Goal: Task Accomplishment & Management: Manage account settings

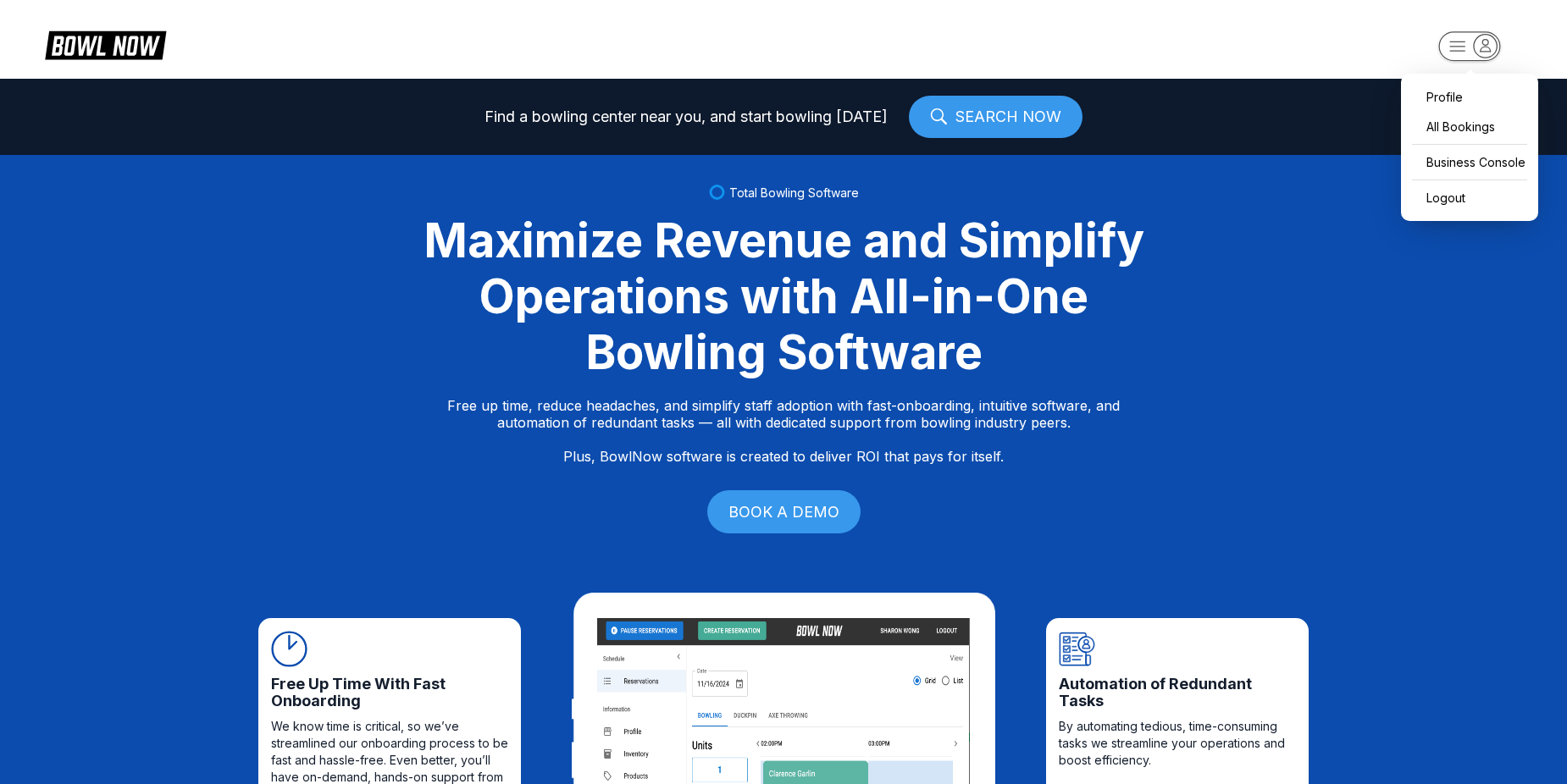
click at [1449, 46] on rect "button" at bounding box center [1469, 46] width 62 height 29
click at [1457, 156] on div "Business Console" at bounding box center [1470, 162] width 120 height 29
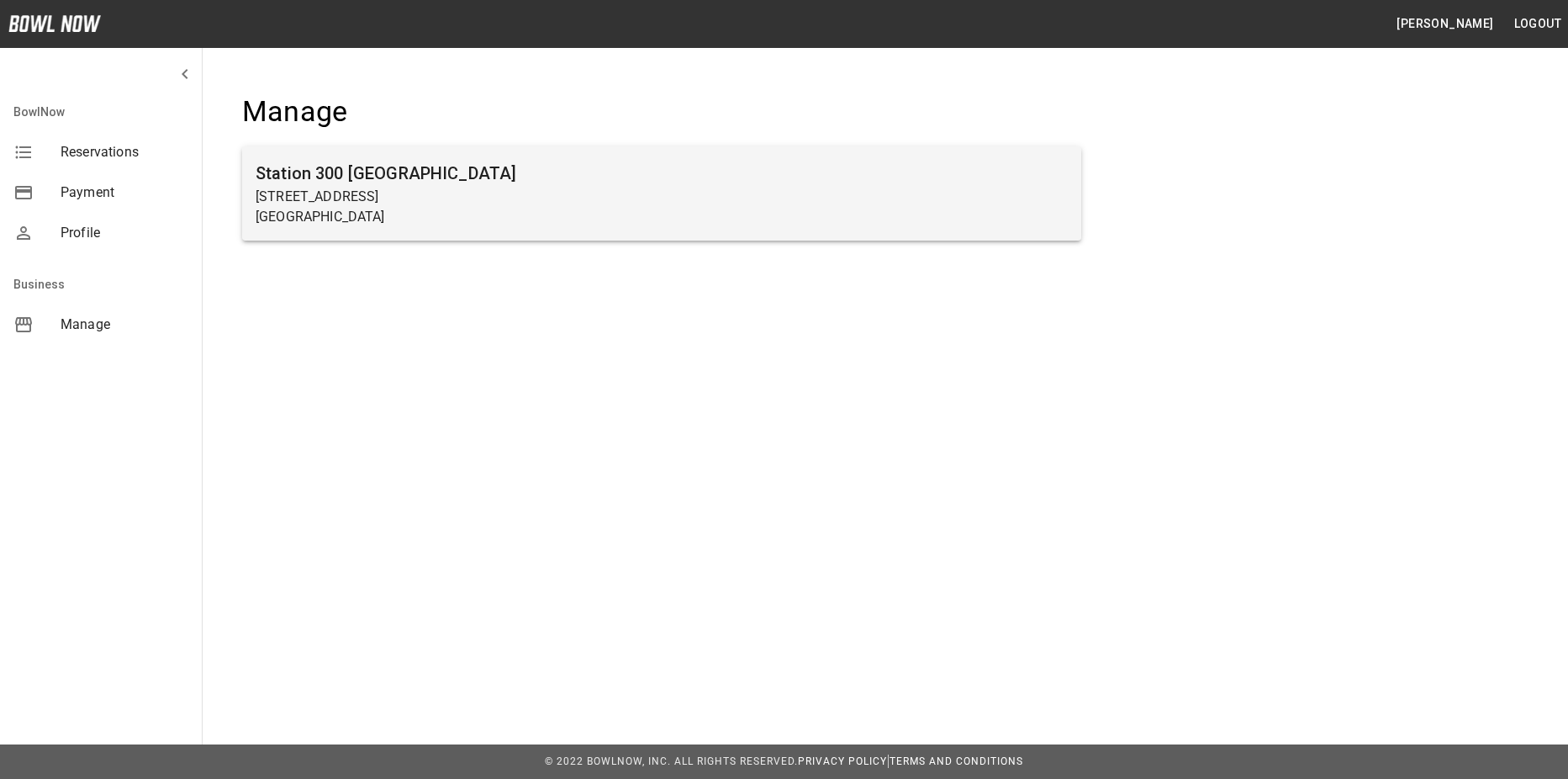
click at [573, 207] on p "[GEOGRAPHIC_DATA]" at bounding box center [661, 217] width 812 height 20
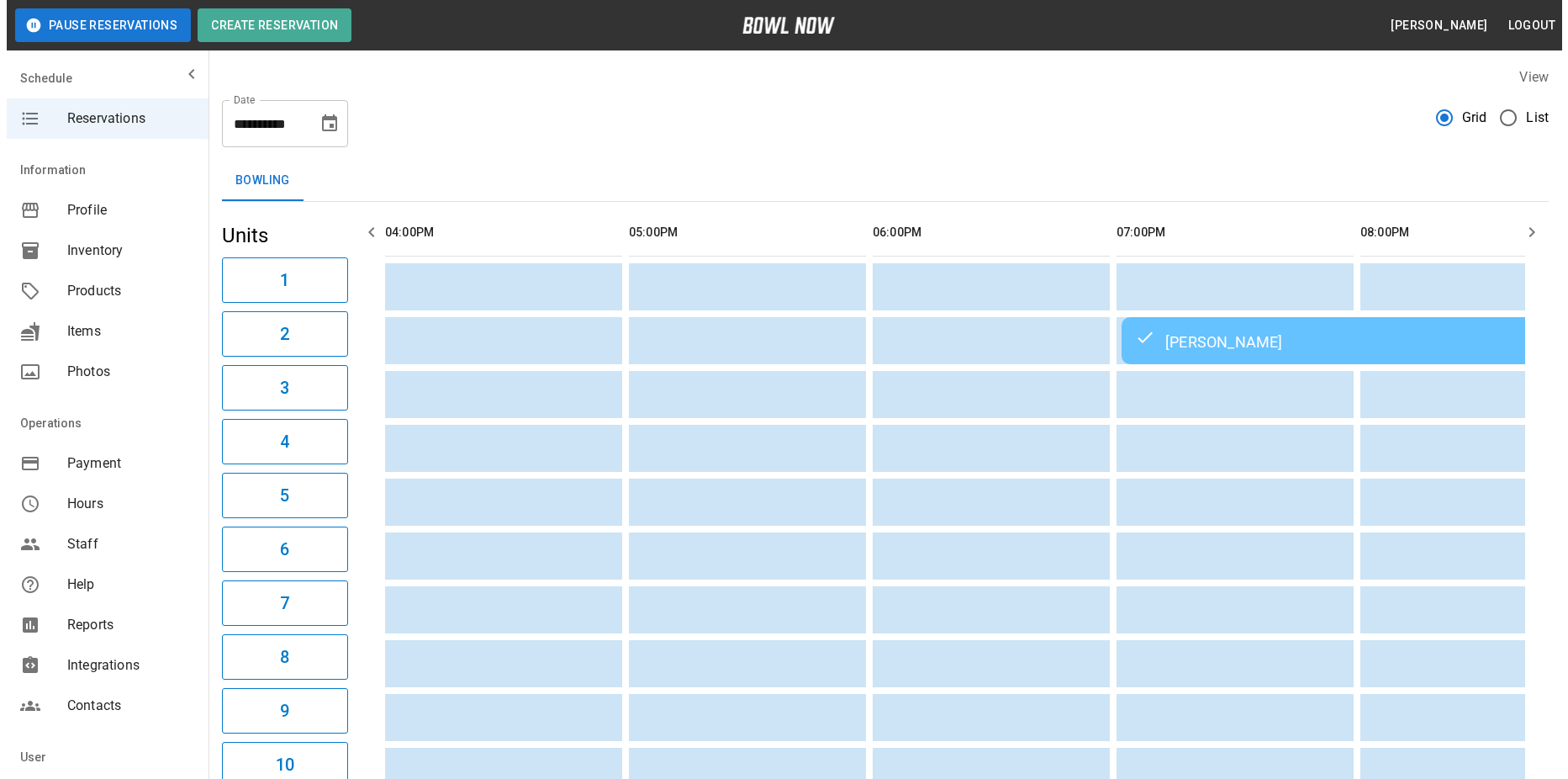
scroll to position [0, 1463]
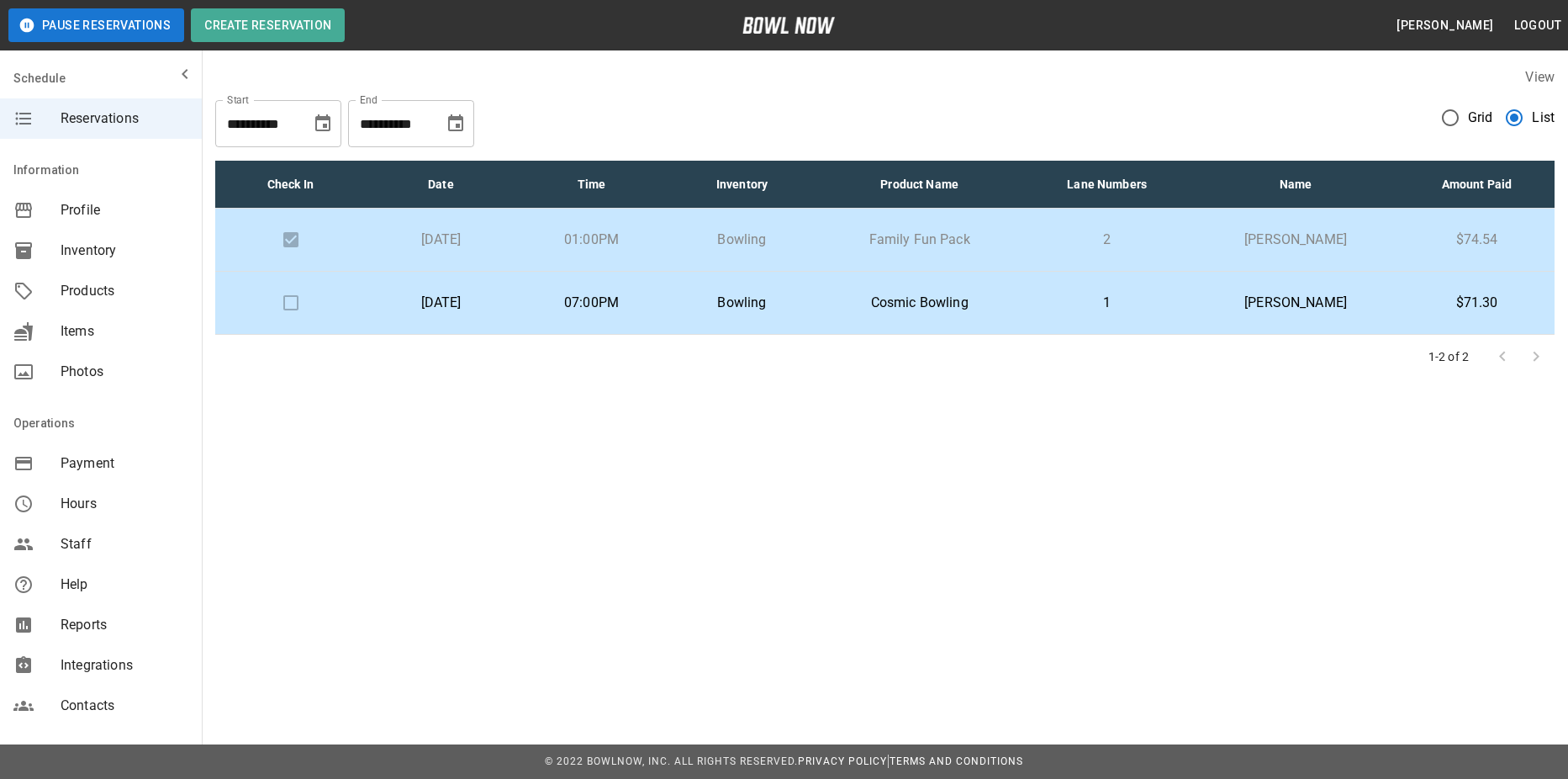
click at [899, 298] on p "Cosmic Bowling" at bounding box center [919, 303] width 178 height 20
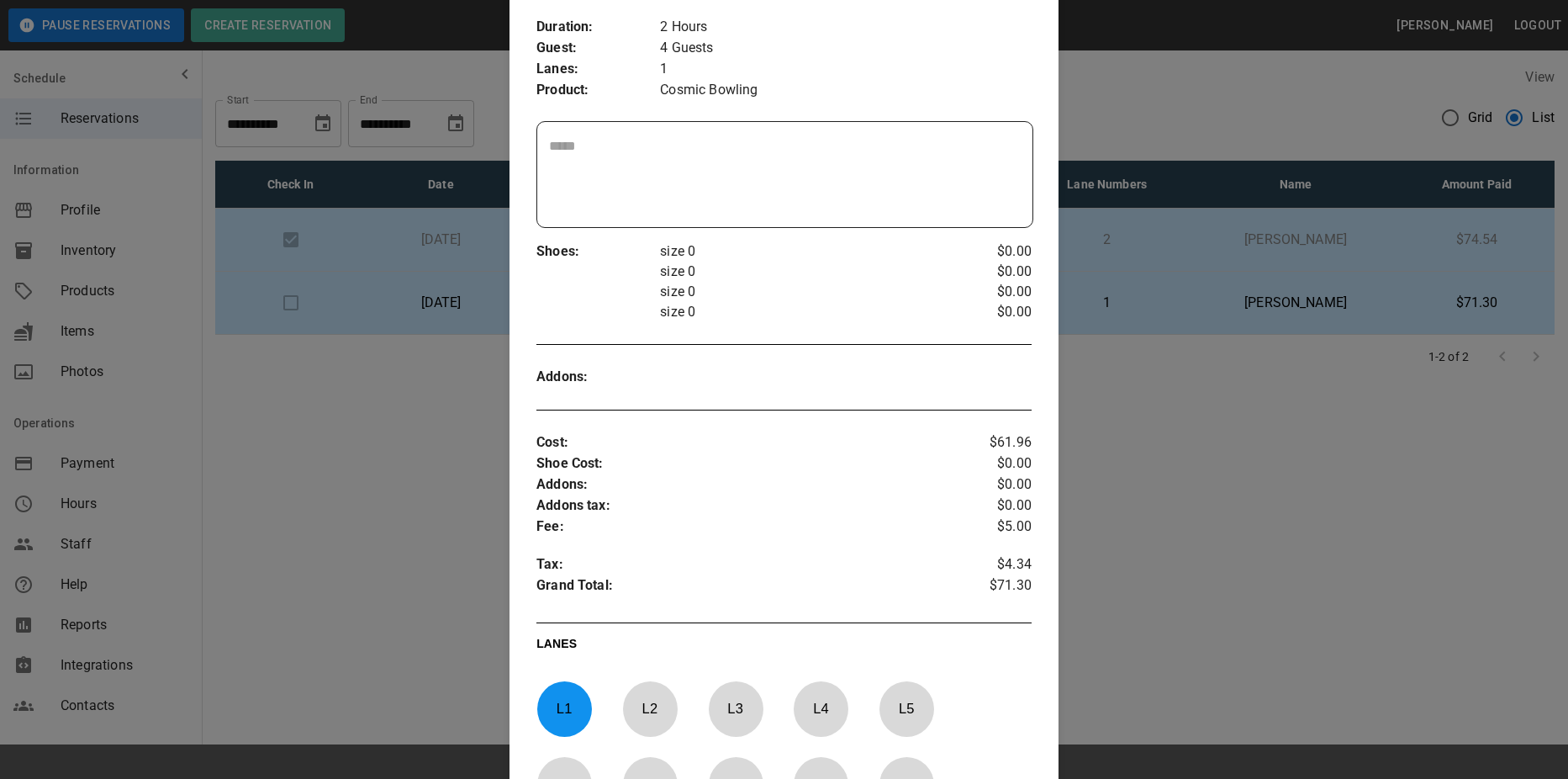
scroll to position [0, 0]
